Goal: Task Accomplishment & Management: Manage account settings

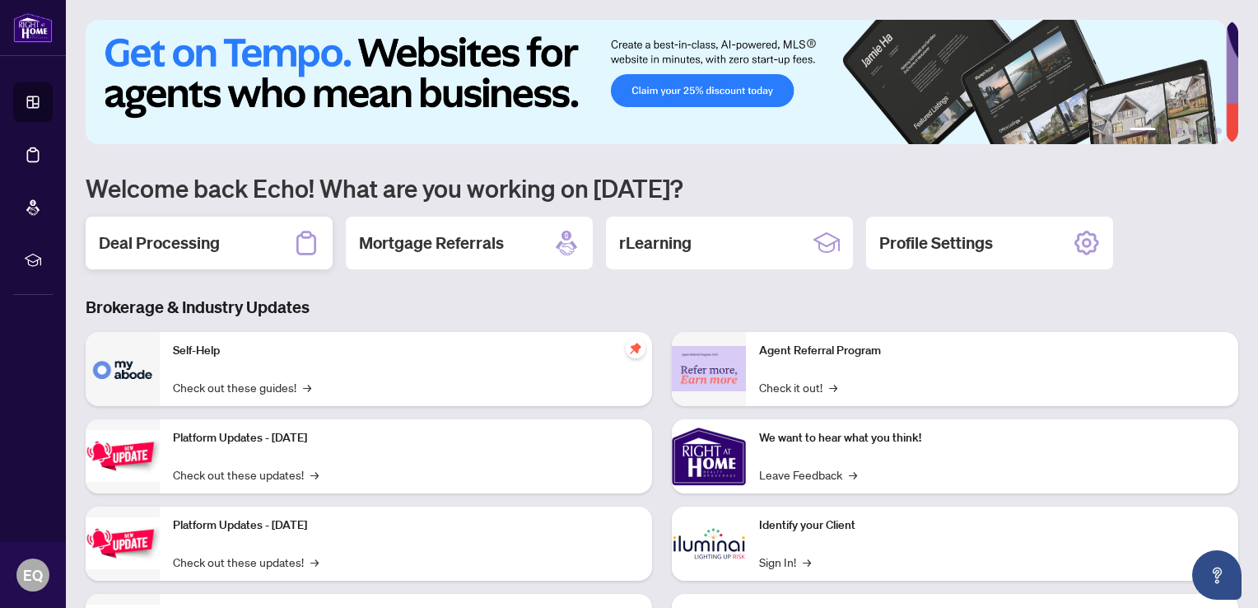
click at [181, 242] on h2 "Deal Processing" at bounding box center [159, 242] width 121 height 23
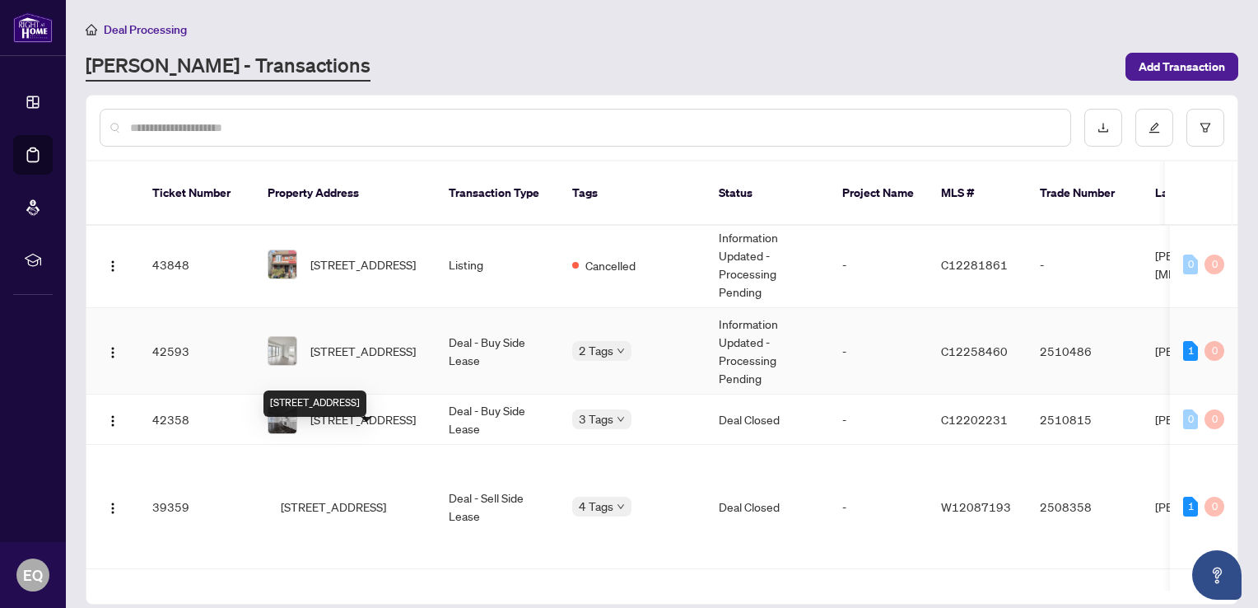
scroll to position [247, 0]
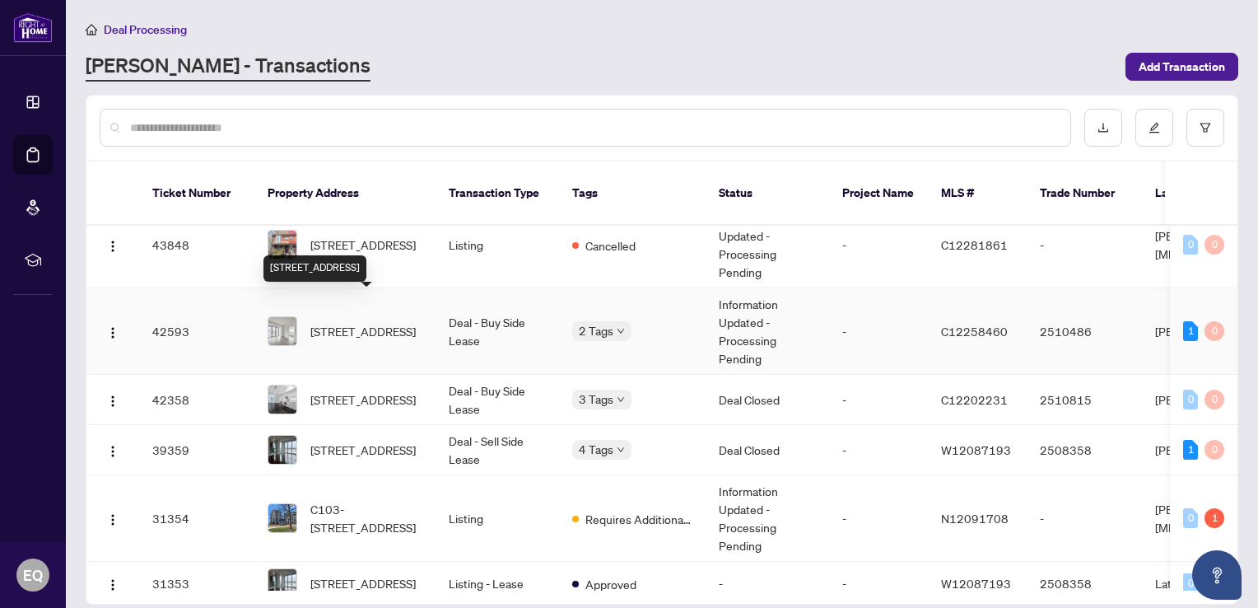
click at [389, 322] on span "[STREET_ADDRESS]" at bounding box center [362, 331] width 105 height 18
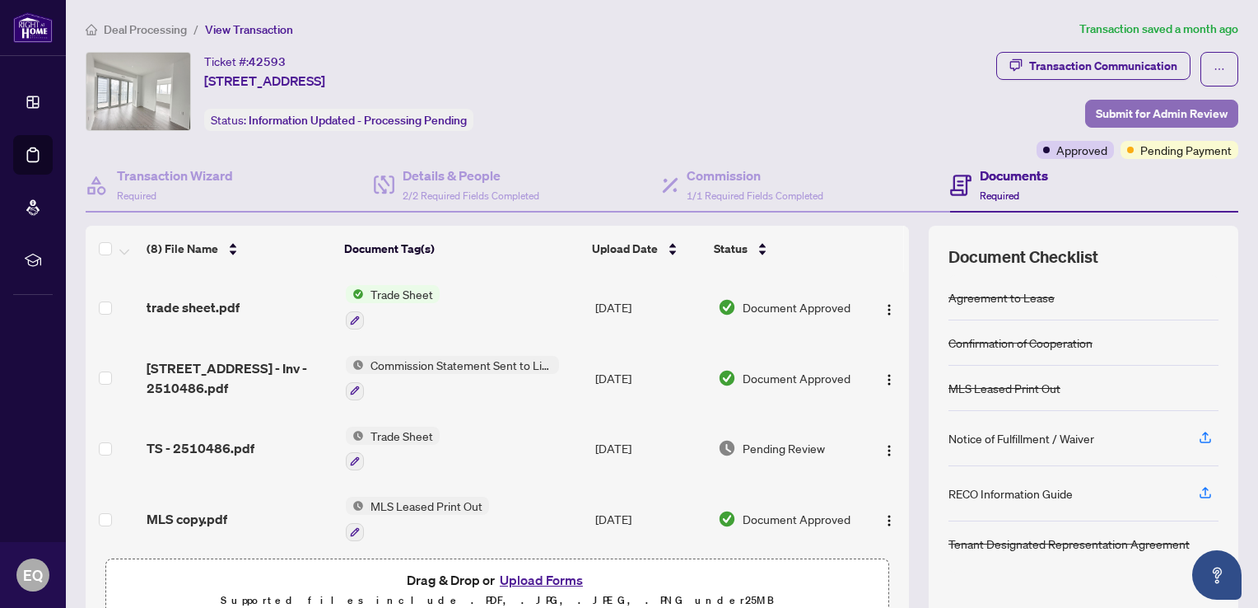
click at [1123, 111] on span "Submit for Admin Review" at bounding box center [1162, 113] width 132 height 26
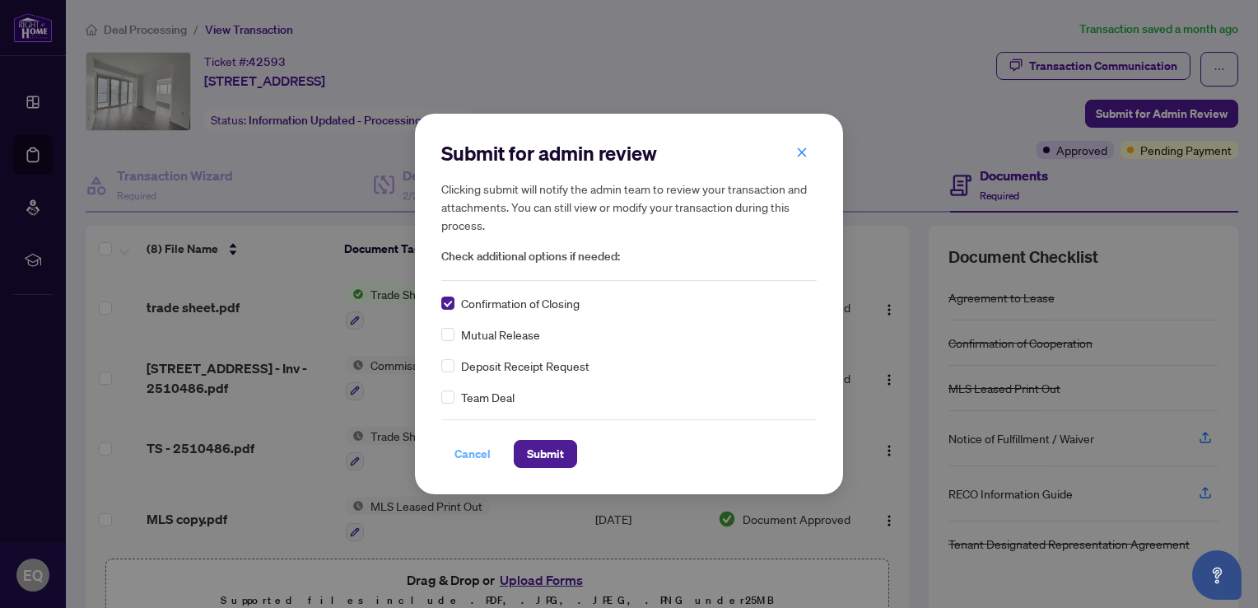
click at [473, 451] on span "Cancel" at bounding box center [473, 454] width 36 height 26
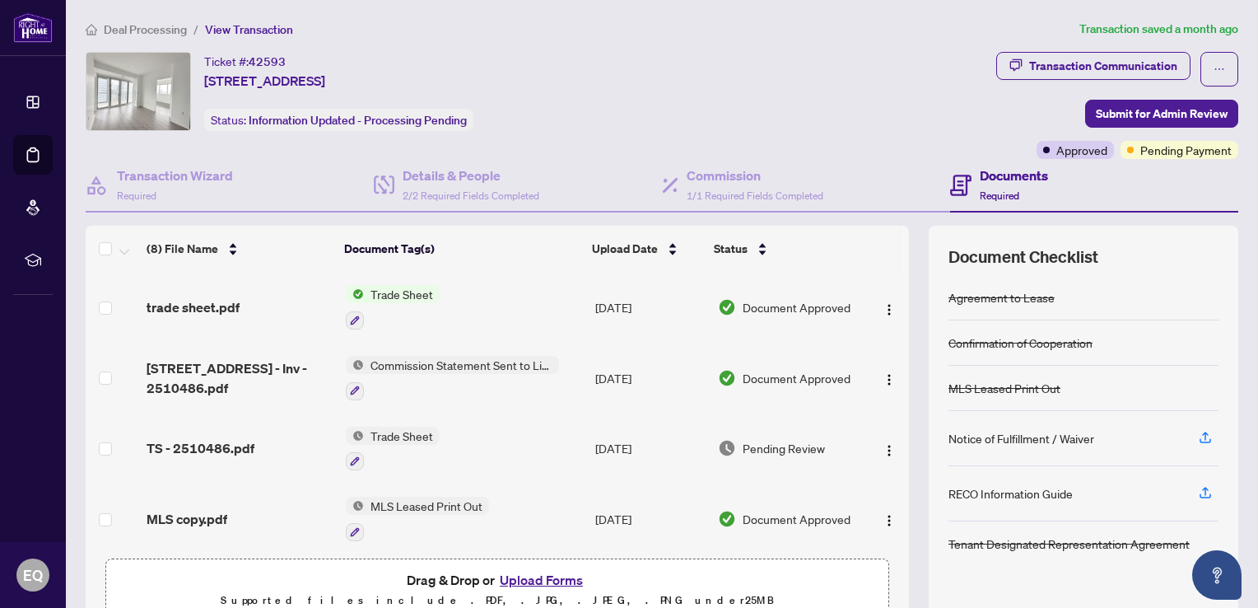
click at [397, 291] on span "Trade Sheet" at bounding box center [402, 294] width 76 height 18
click at [191, 311] on span "trade sheet.pdf" at bounding box center [193, 307] width 93 height 20
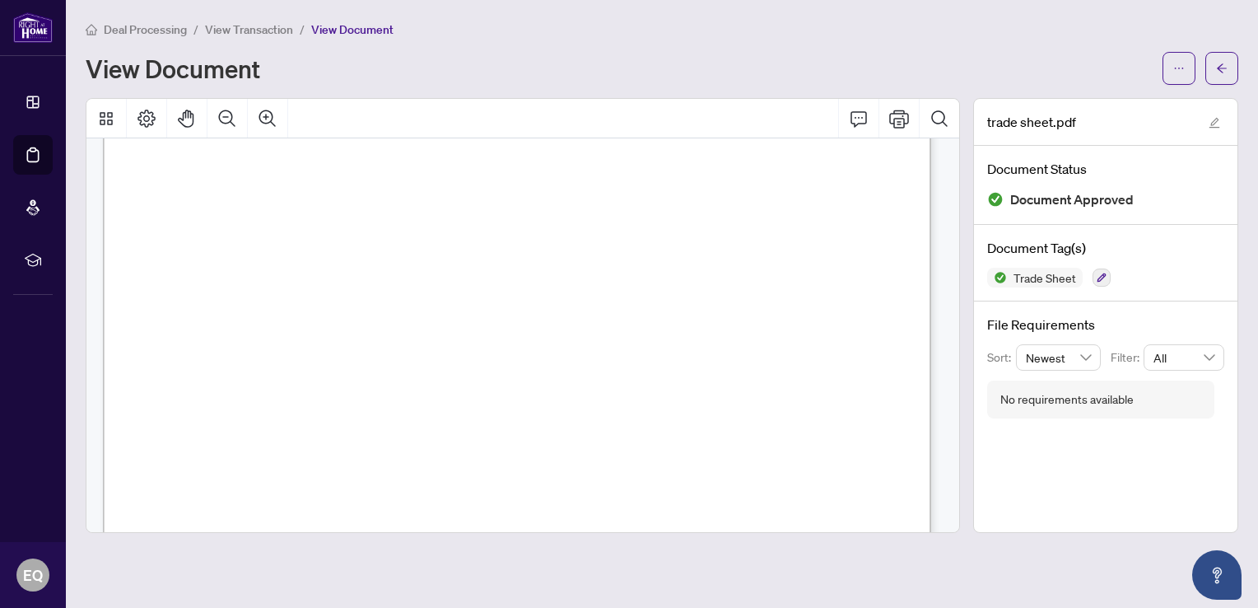
scroll to position [412, 0]
click at [1222, 63] on icon "arrow-left" at bounding box center [1222, 69] width 12 height 12
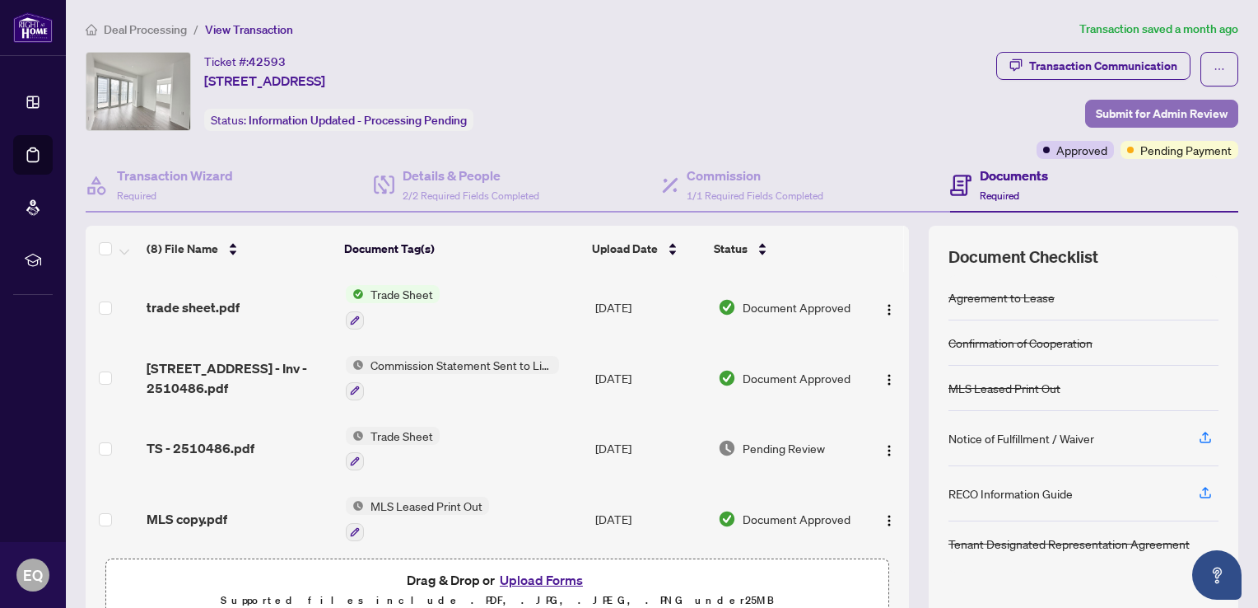
click at [1153, 102] on span "Submit for Admin Review" at bounding box center [1162, 113] width 132 height 26
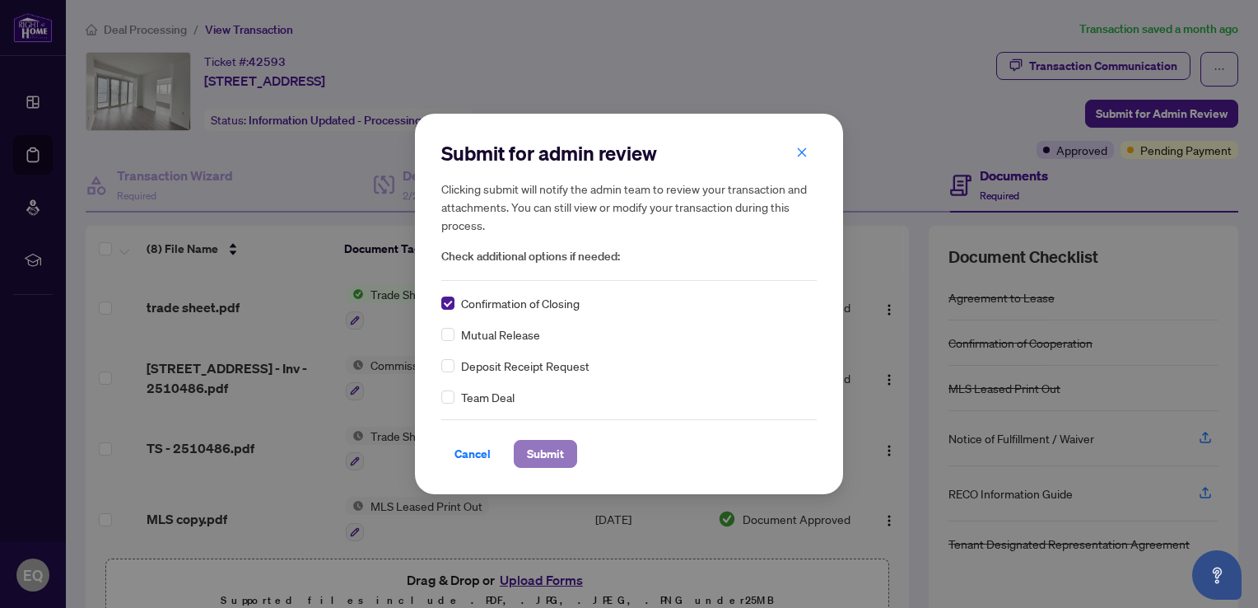
click at [554, 454] on span "Submit" at bounding box center [545, 454] width 37 height 26
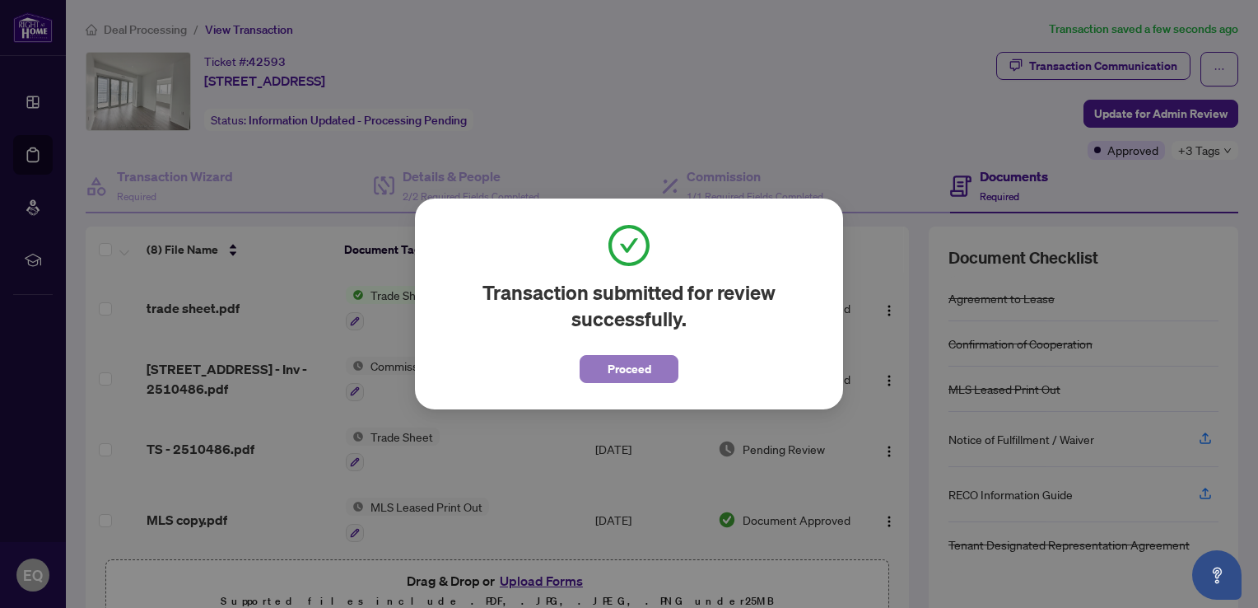
click at [644, 373] on span "Proceed" at bounding box center [630, 369] width 44 height 26
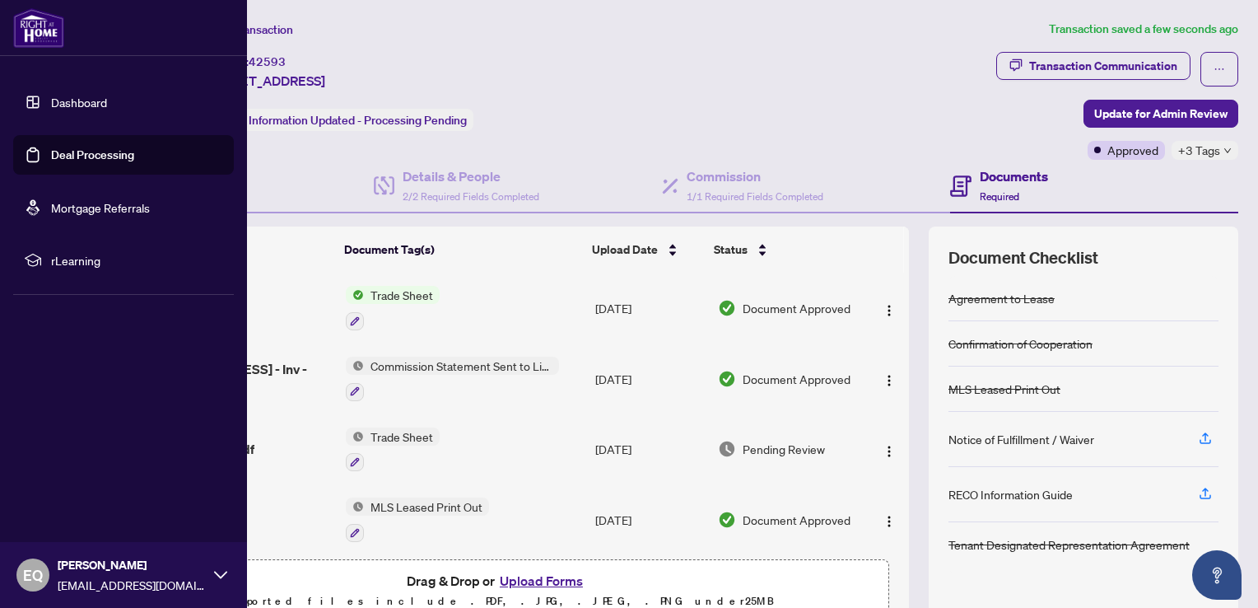
click at [80, 153] on link "Deal Processing" at bounding box center [92, 154] width 83 height 15
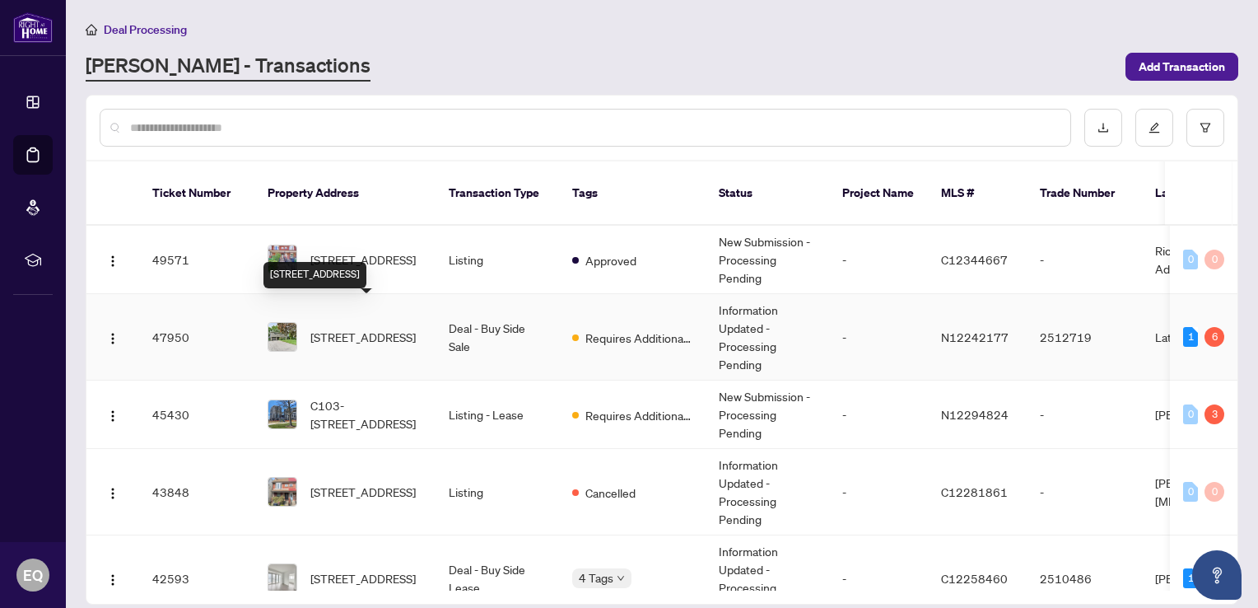
click at [355, 331] on span "[STREET_ADDRESS]" at bounding box center [362, 337] width 105 height 18
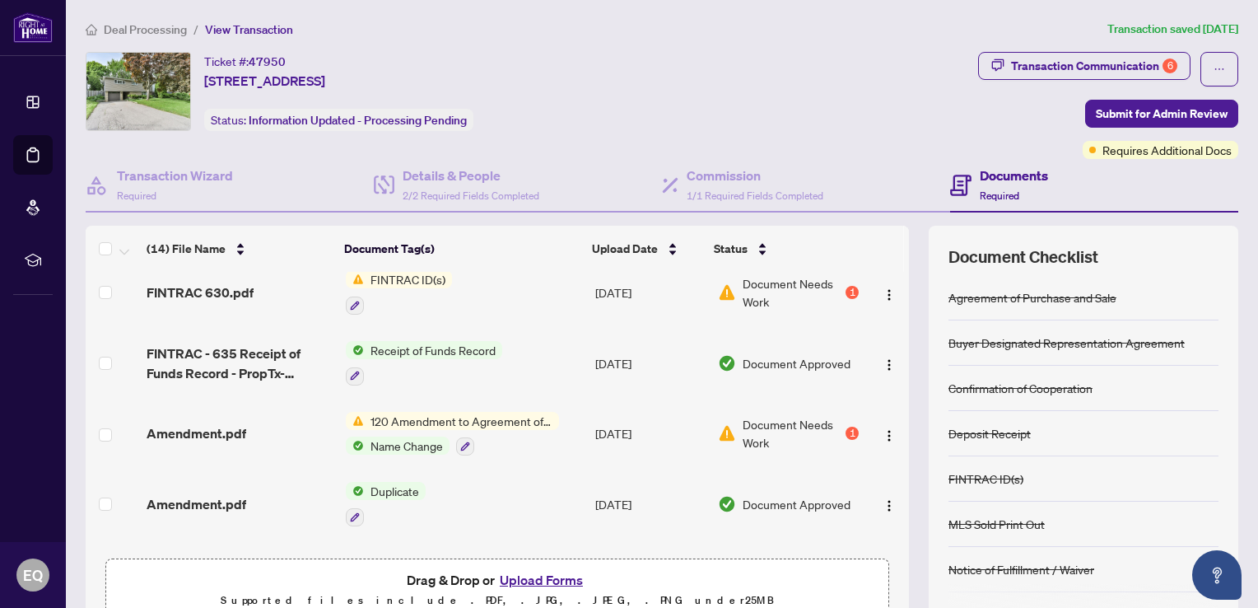
scroll to position [82, 0]
click at [1087, 65] on div "Transaction Communication 6" at bounding box center [1094, 66] width 166 height 26
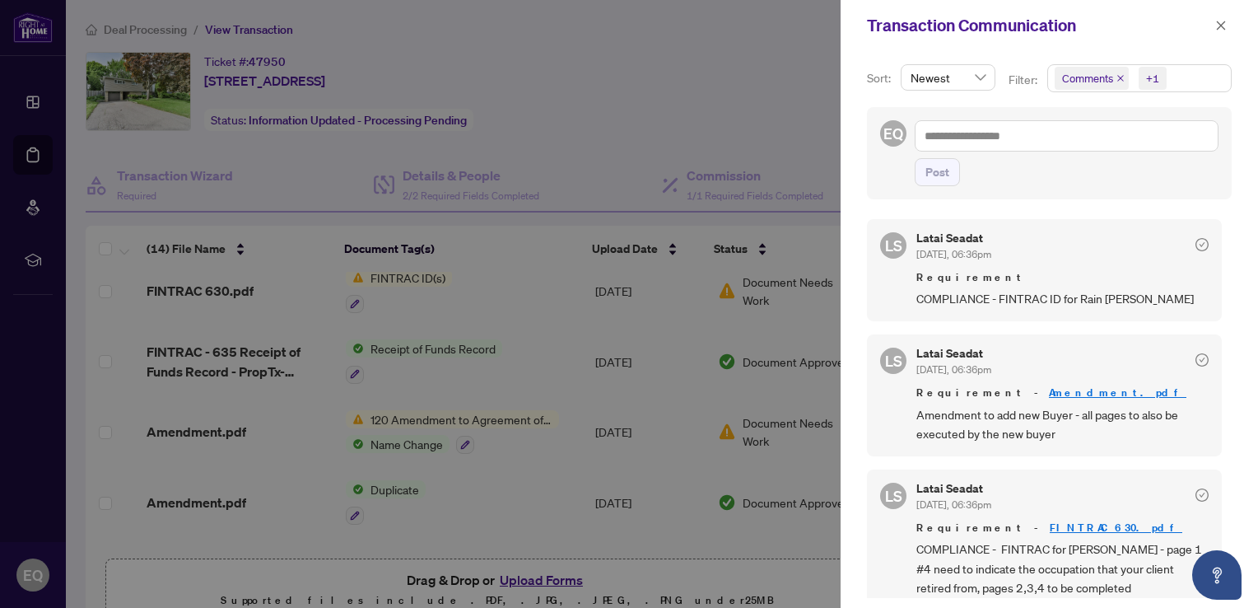
click at [1049, 394] on link "Amendment.pdf" at bounding box center [1118, 392] width 138 height 14
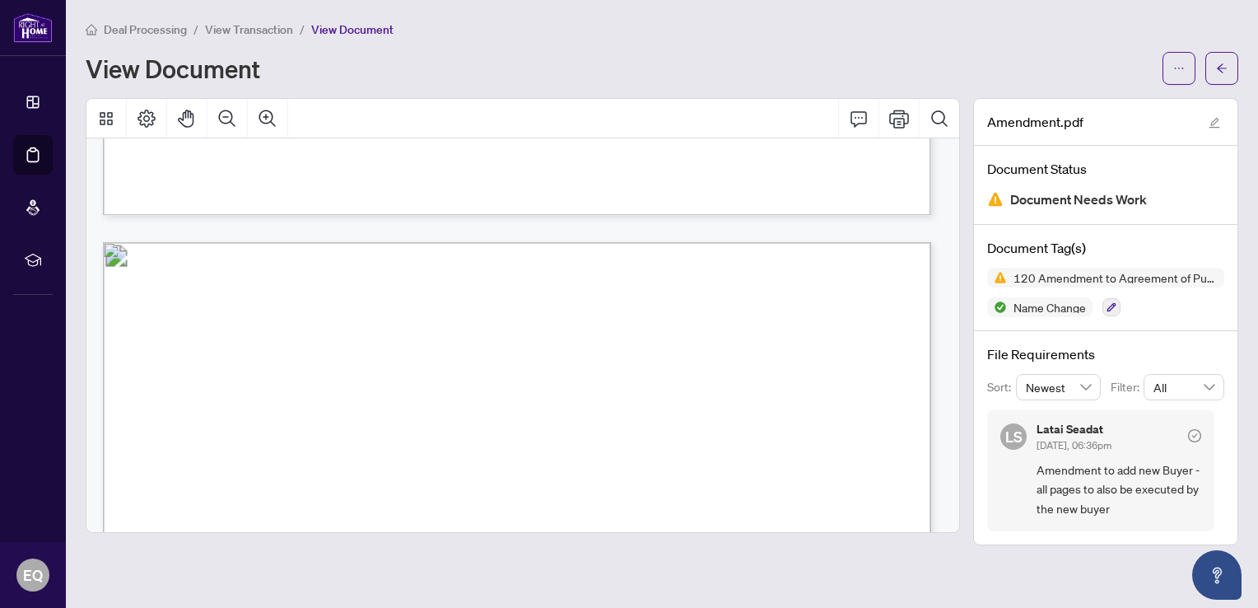
scroll to position [986, 0]
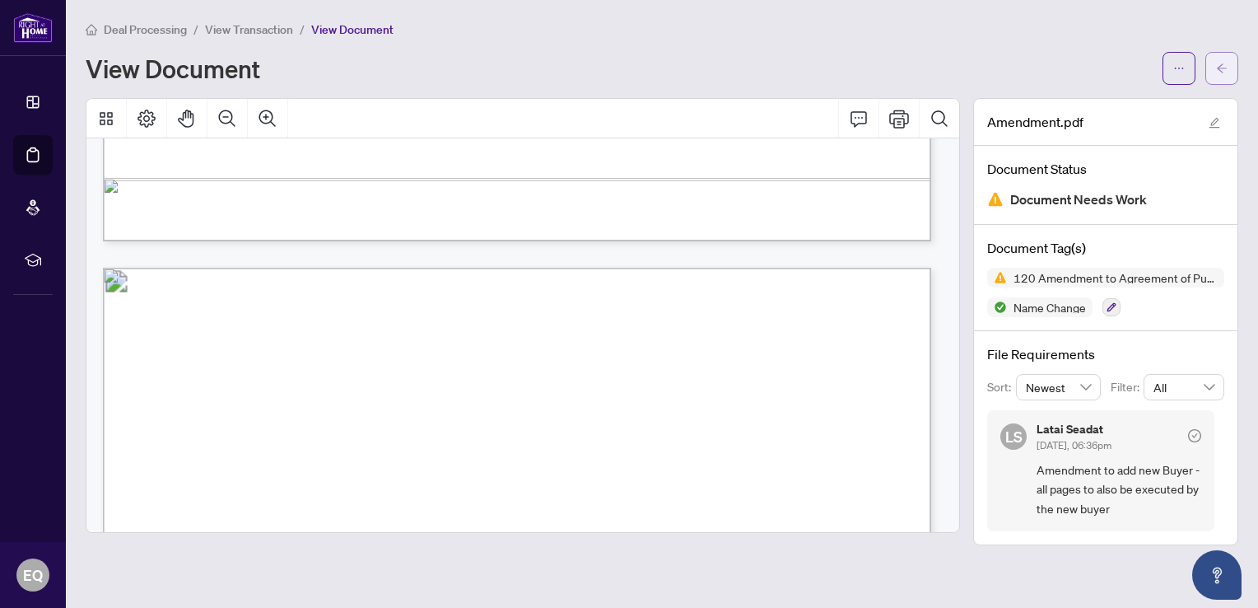
click at [1221, 66] on icon "arrow-left" at bounding box center [1222, 69] width 12 height 12
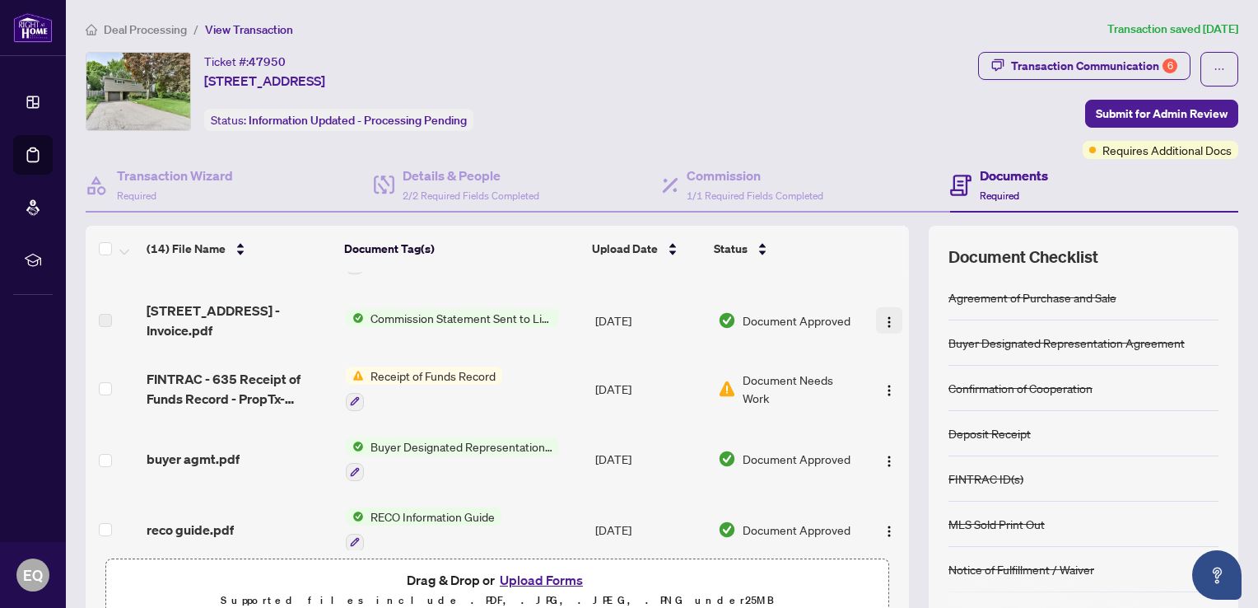
scroll to position [329, 0]
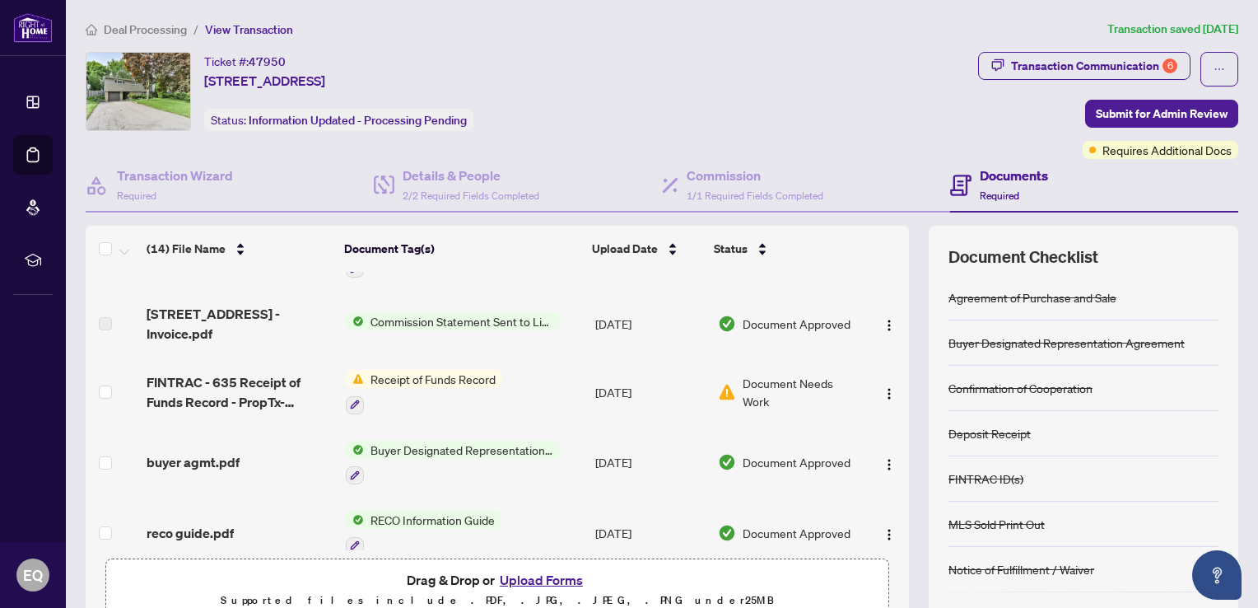
click at [787, 374] on span "Document Needs Work" at bounding box center [801, 392] width 116 height 36
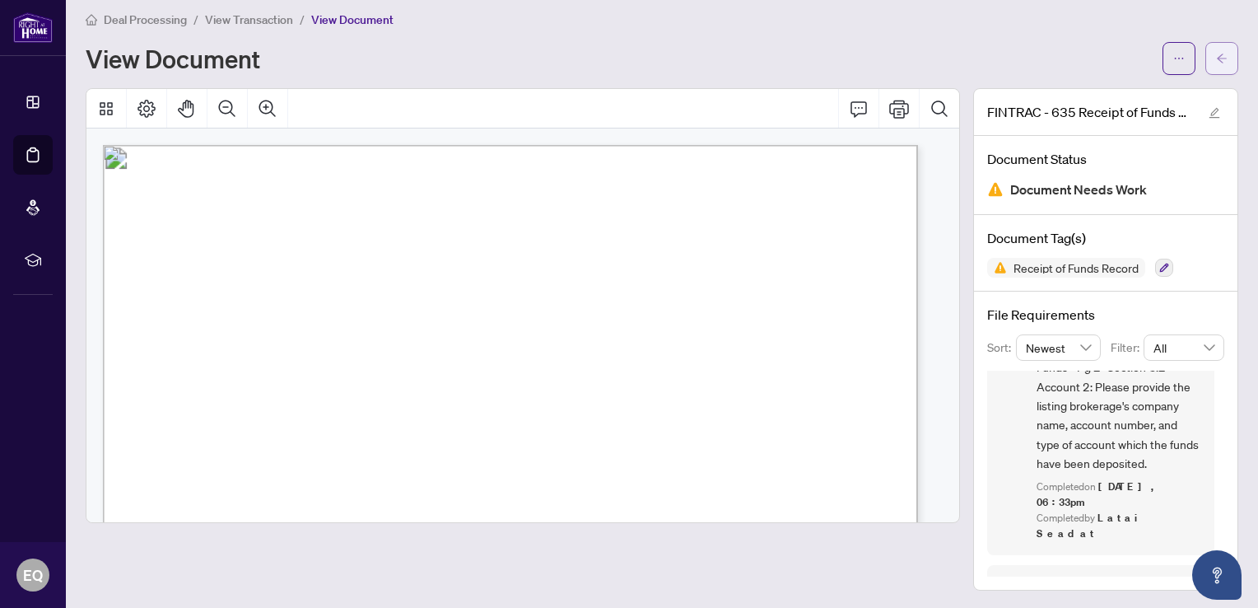
click at [1205, 58] on button "button" at bounding box center [1221, 58] width 33 height 33
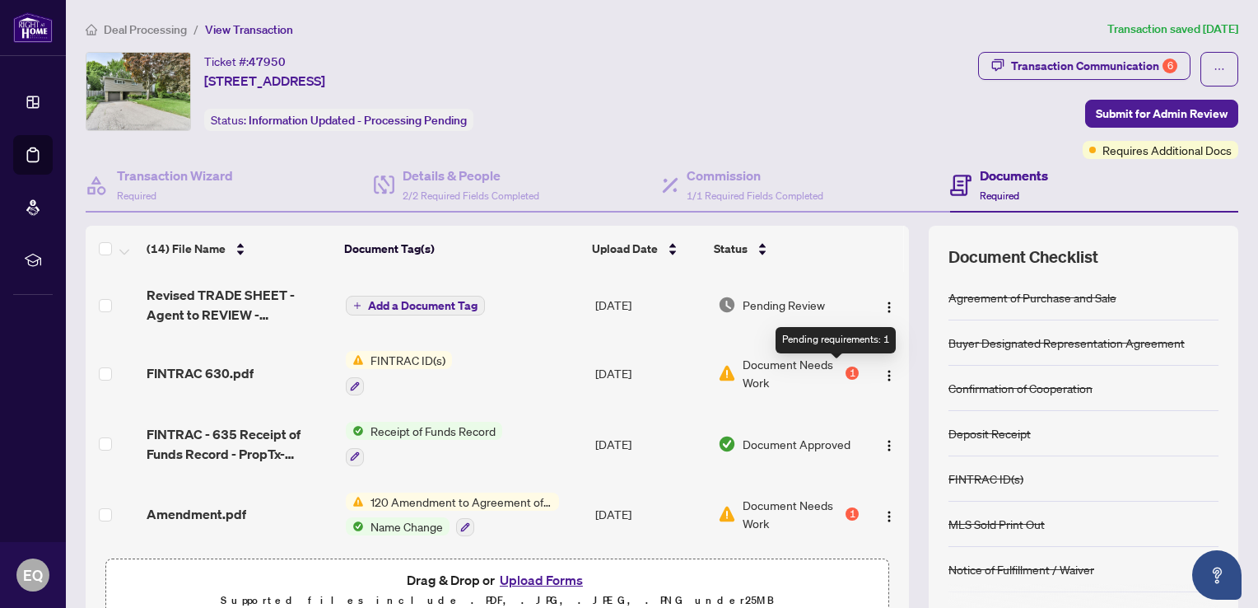
click at [846, 368] on div "1" at bounding box center [852, 372] width 13 height 13
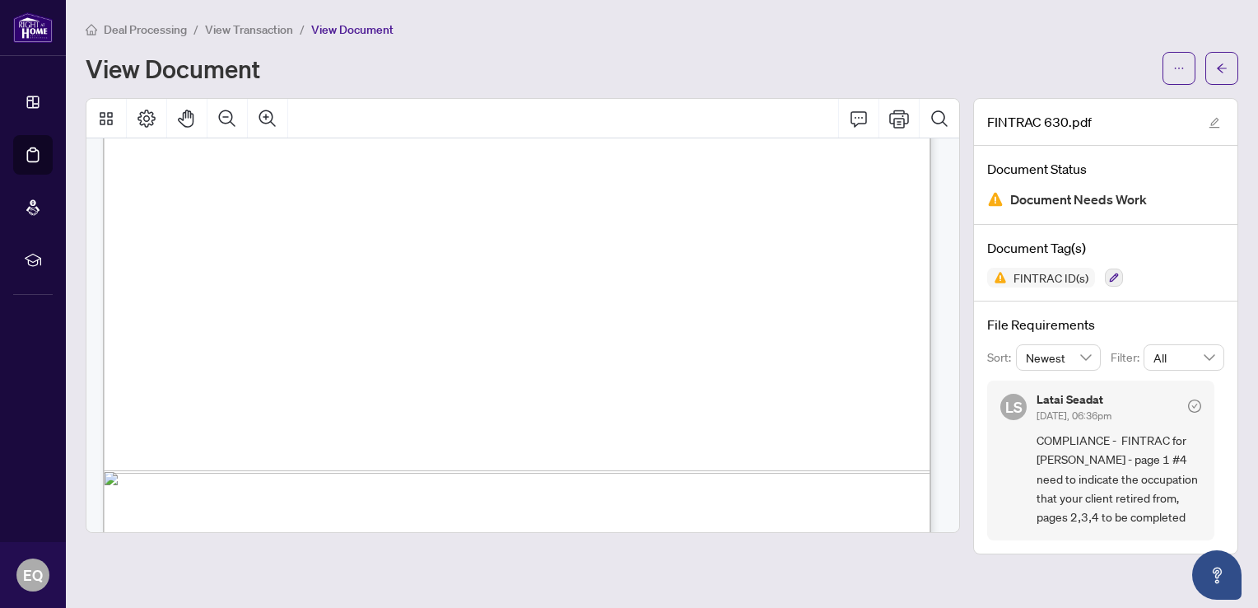
scroll to position [4006, 0]
